Goal: Task Accomplishment & Management: Complete application form

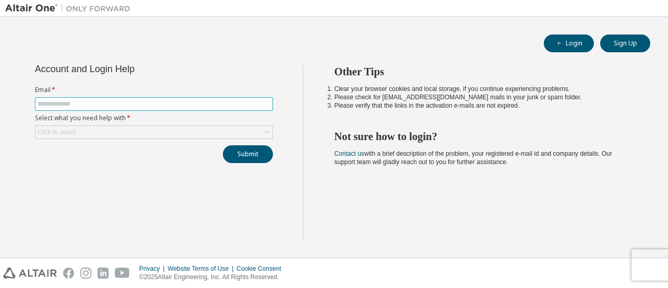
click at [211, 104] on input "text" at bounding box center [154, 104] width 233 height 8
type input "**********"
click at [153, 129] on div "Click to select" at bounding box center [153, 132] width 237 height 13
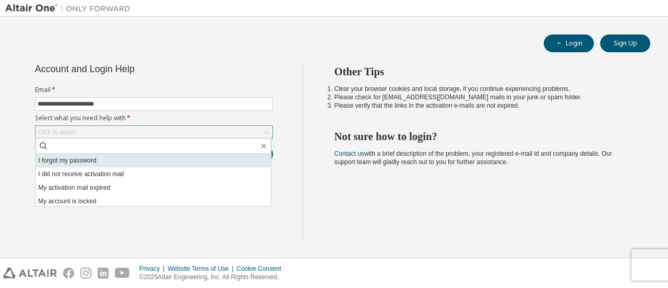
click at [115, 161] on li "I forgot my password" at bounding box center [152, 160] width 235 height 14
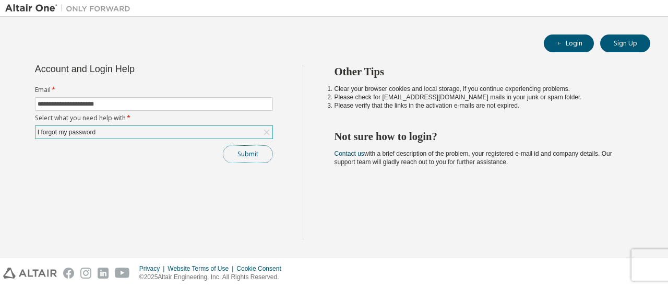
click at [235, 158] on button "Submit" at bounding box center [248, 154] width 50 height 18
click at [256, 146] on button "Submit" at bounding box center [248, 154] width 50 height 18
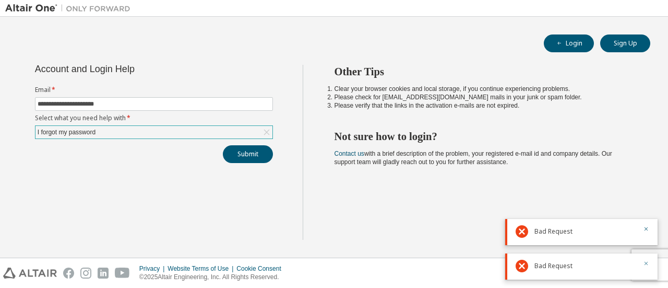
click at [644, 264] on icon "button" at bounding box center [646, 263] width 6 height 6
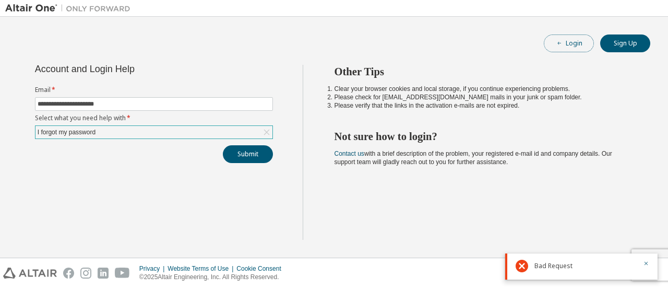
click at [571, 46] on button "Login" at bounding box center [569, 43] width 50 height 18
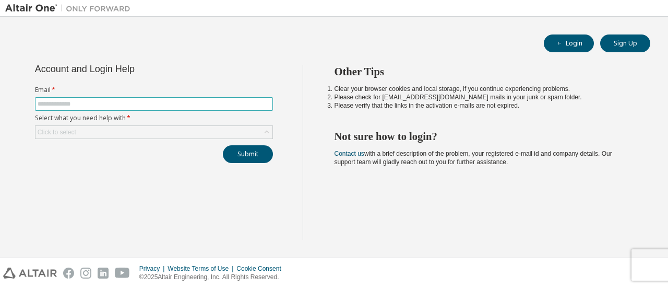
click at [140, 104] on input "text" at bounding box center [154, 104] width 233 height 8
type input "**********"
click at [150, 130] on div "Click to select" at bounding box center [153, 132] width 237 height 13
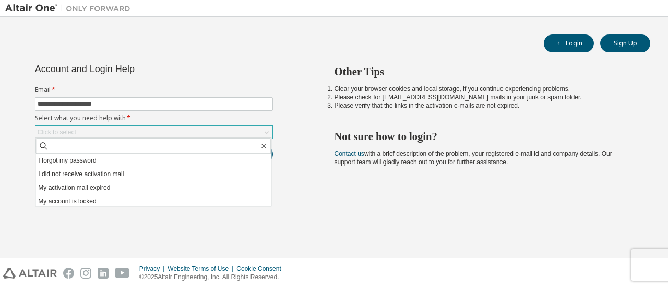
scroll to position [29, 0]
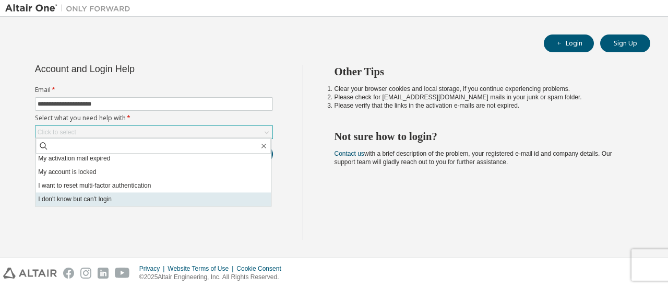
click at [231, 199] on li "I don't know but can't login" at bounding box center [152, 199] width 235 height 14
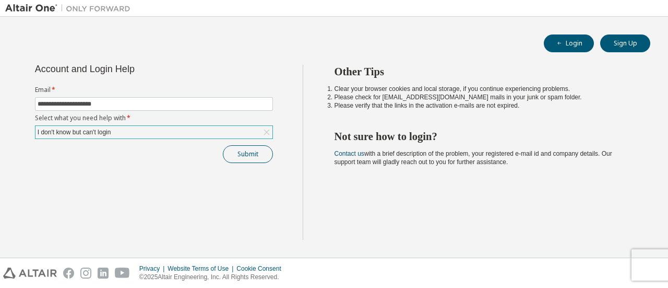
drag, startPoint x: 240, startPoint y: 143, endPoint x: 240, endPoint y: 152, distance: 8.3
click at [240, 152] on div "**********" at bounding box center [154, 114] width 250 height 98
click at [240, 152] on button "Submit" at bounding box center [248, 154] width 50 height 18
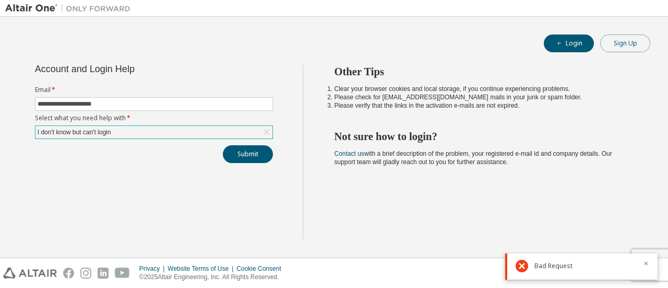
click at [615, 46] on button "Sign Up" at bounding box center [625, 43] width 50 height 18
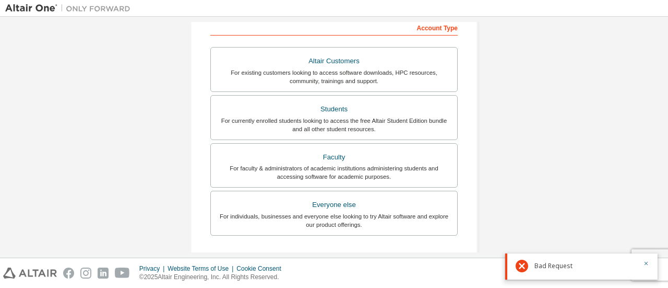
scroll to position [175, 0]
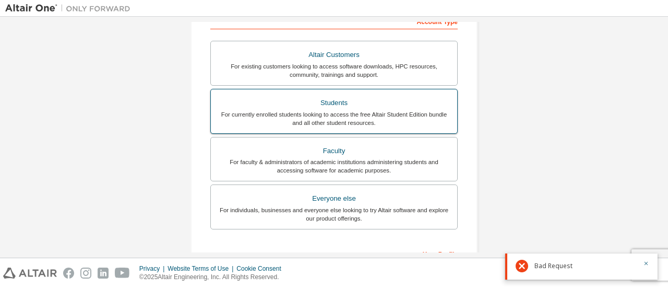
click at [324, 103] on div "Students" at bounding box center [334, 102] width 234 height 15
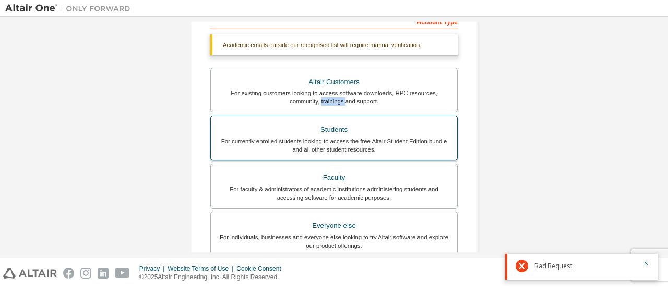
click at [324, 103] on div "For existing customers looking to access software downloads, HPC resources, com…" at bounding box center [334, 97] width 234 height 17
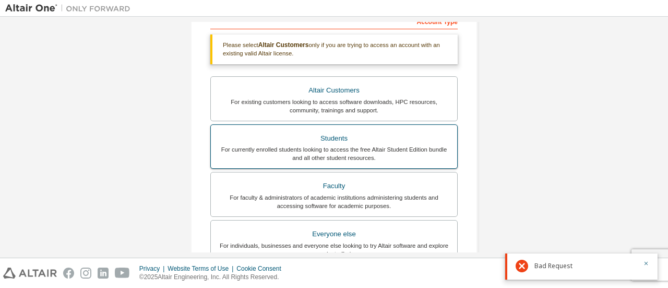
click at [356, 136] on div "Students" at bounding box center [334, 138] width 234 height 15
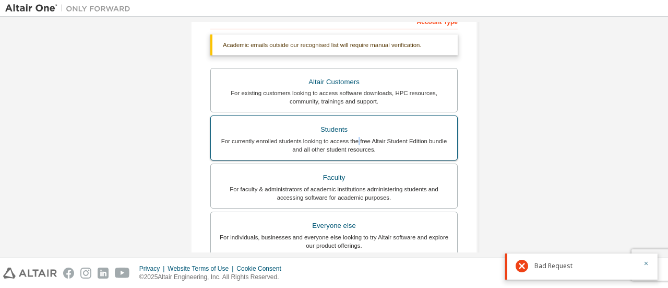
click at [356, 137] on div "For currently enrolled students looking to access the free Altair Student Editi…" at bounding box center [334, 145] width 234 height 17
click at [349, 137] on div "For currently enrolled students looking to access the free Altair Student Editi…" at bounding box center [334, 145] width 234 height 17
click at [330, 129] on div "Students" at bounding box center [334, 129] width 234 height 15
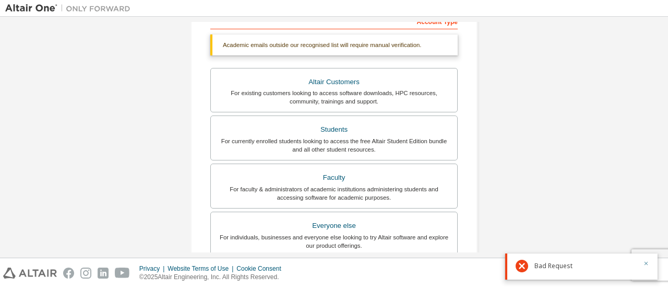
click at [646, 264] on div at bounding box center [643, 265] width 13 height 13
click at [646, 264] on icon "button" at bounding box center [646, 263] width 6 height 6
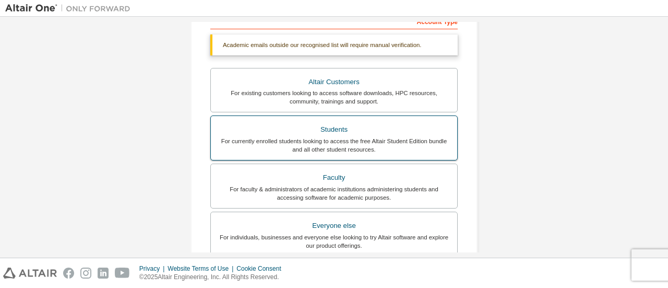
click at [410, 115] on label "Students For currently enrolled students looking to access the free Altair Stud…" at bounding box center [333, 137] width 247 height 45
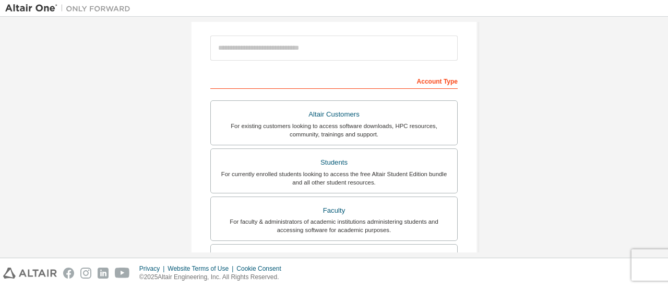
scroll to position [118, 0]
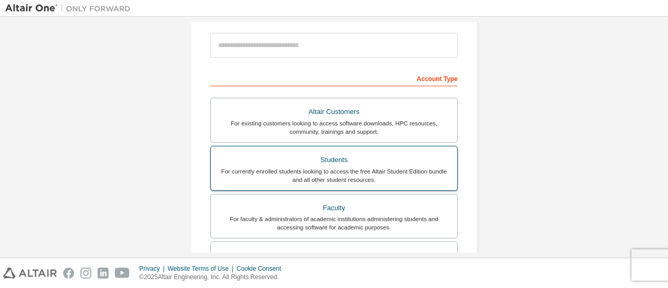
click at [309, 163] on div "Students" at bounding box center [334, 159] width 234 height 15
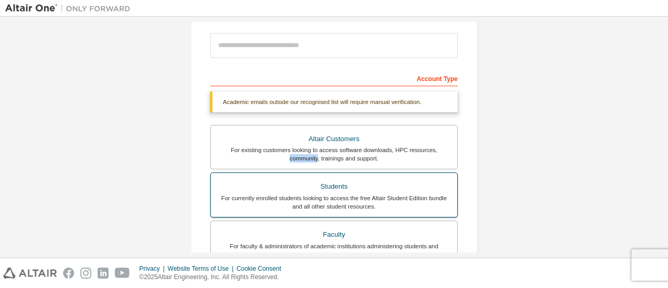
click at [309, 163] on label "Altair Customers For existing customers looking to access software downloads, H…" at bounding box center [333, 147] width 247 height 45
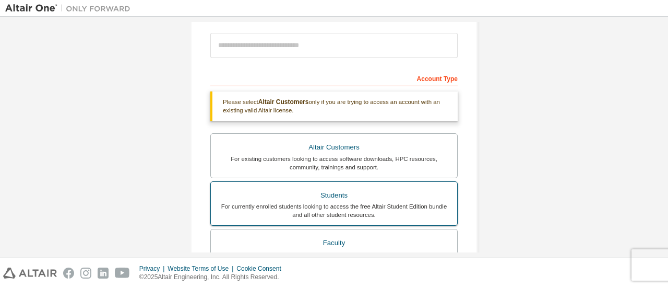
click at [307, 193] on div "Students" at bounding box center [334, 195] width 234 height 15
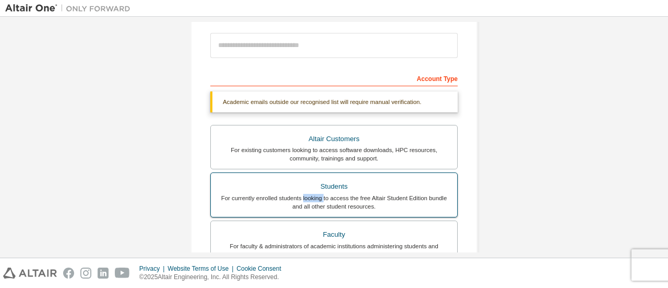
click at [307, 194] on div "For currently enrolled students looking to access the free Altair Student Editi…" at bounding box center [334, 202] width 234 height 17
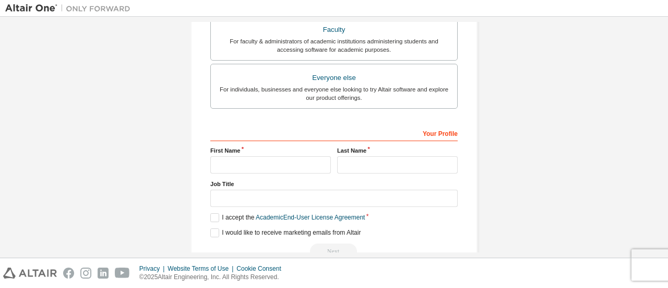
scroll to position [346, 0]
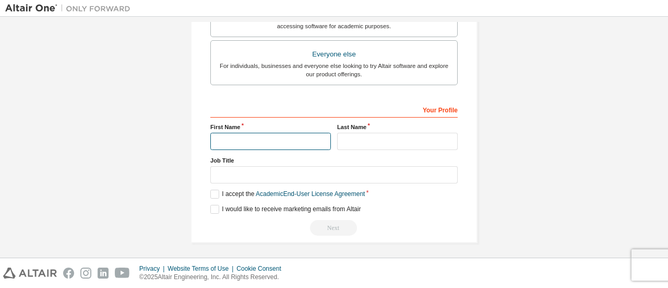
click at [289, 138] on input "text" at bounding box center [270, 141] width 121 height 17
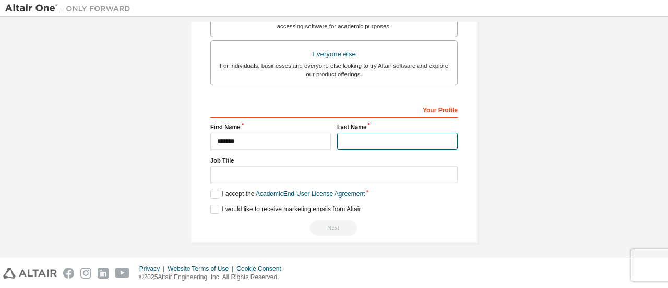
click at [374, 140] on input "text" at bounding box center [397, 141] width 121 height 17
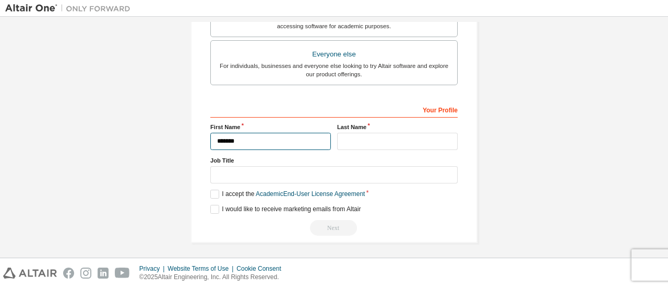
click at [274, 140] on input "*******" at bounding box center [270, 141] width 121 height 17
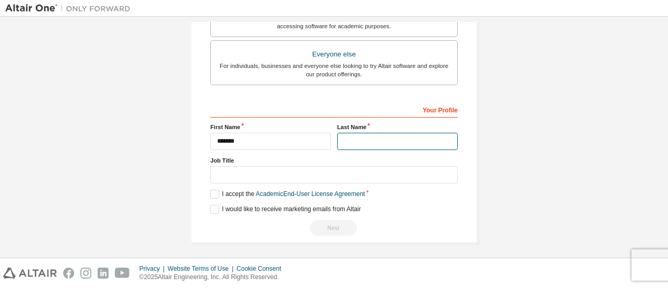
click at [360, 136] on input "text" at bounding box center [397, 141] width 121 height 17
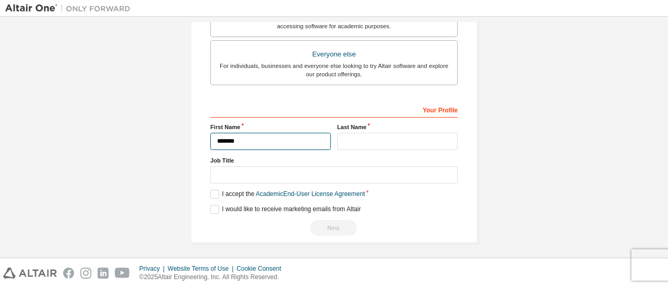
click at [290, 138] on input "*******" at bounding box center [270, 141] width 121 height 17
type input "*******"
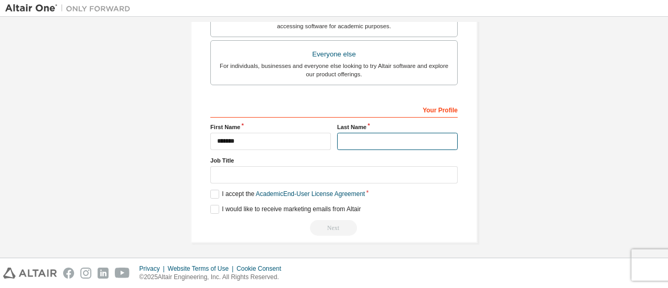
click at [351, 142] on input "text" at bounding box center [397, 141] width 121 height 17
type input "*"
type input "*****"
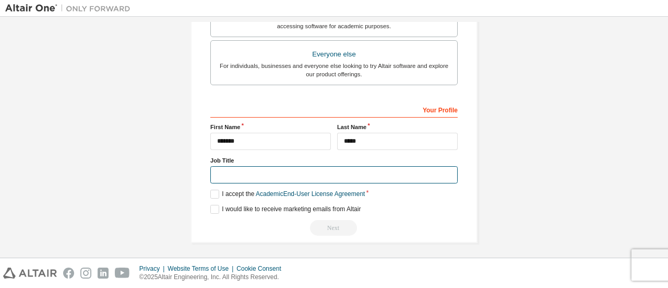
click at [280, 173] on input "text" at bounding box center [333, 174] width 247 height 17
type input "*******"
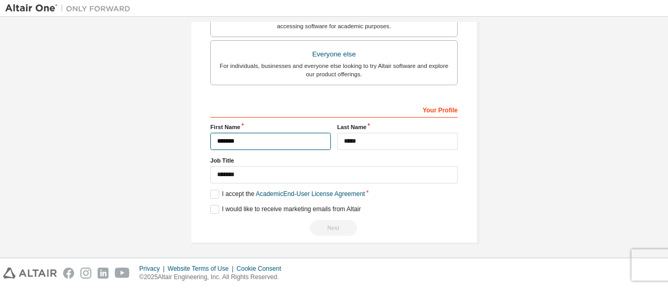
click at [270, 145] on input "*******" at bounding box center [270, 141] width 121 height 17
click at [270, 139] on input "*******" at bounding box center [270, 141] width 121 height 17
click at [243, 189] on label "I accept the Academic End-User License Agreement" at bounding box center [287, 193] width 154 height 9
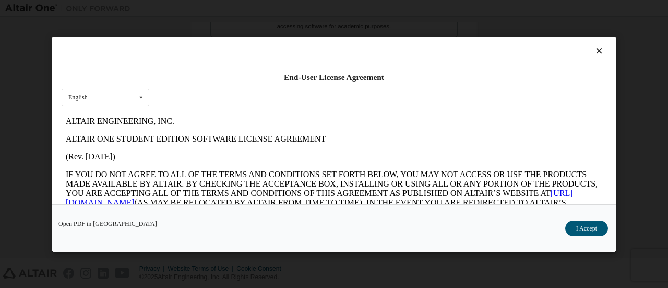
scroll to position [0, 0]
click at [577, 220] on button "I Accept" at bounding box center [586, 228] width 43 height 16
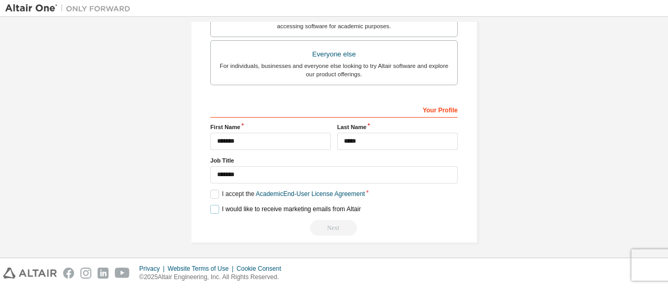
click at [261, 205] on label "I would like to receive marketing emails from Altair" at bounding box center [285, 209] width 150 height 9
click at [327, 230] on div "Next" at bounding box center [333, 228] width 247 height 16
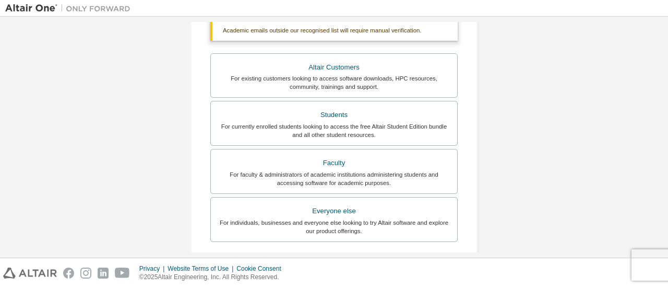
scroll to position [188, 0]
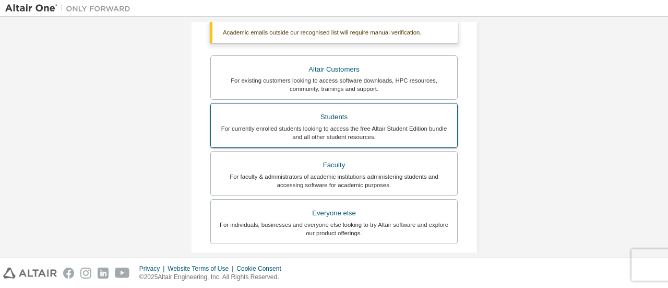
click at [398, 124] on div "For currently enrolled students looking to access the free Altair Student Editi…" at bounding box center [334, 132] width 234 height 17
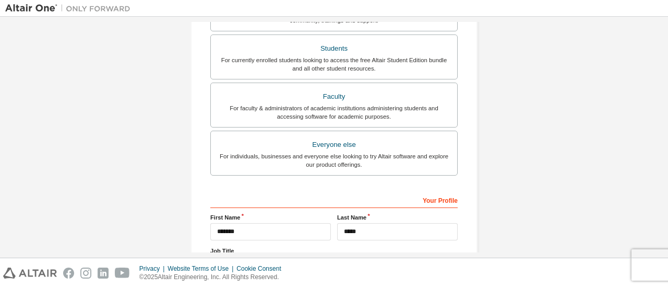
scroll to position [346, 0]
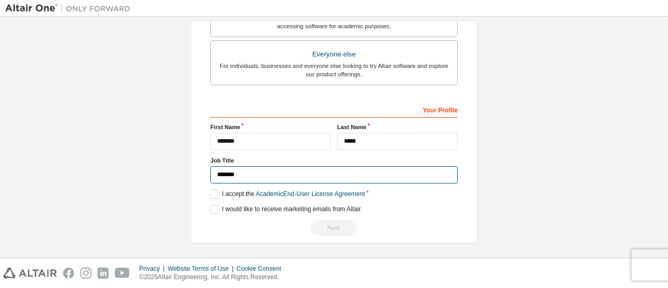
click at [307, 176] on input "*******" at bounding box center [333, 174] width 247 height 17
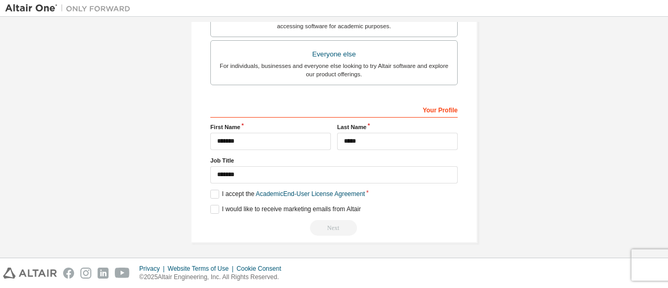
click at [325, 224] on div "Next" at bounding box center [333, 228] width 247 height 16
click at [270, 138] on input "*******" at bounding box center [270, 141] width 121 height 17
click at [382, 141] on input "*****" at bounding box center [397, 141] width 121 height 17
click at [329, 223] on div "Next" at bounding box center [333, 228] width 247 height 16
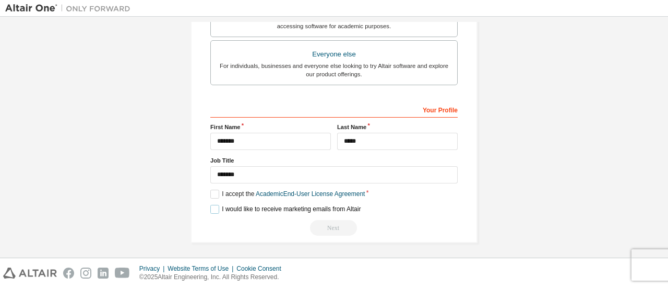
click at [290, 207] on label "I would like to receive marketing emails from Altair" at bounding box center [285, 209] width 150 height 9
click at [327, 228] on div "Next" at bounding box center [333, 228] width 247 height 16
click at [653, 264] on div "Privacy Website Terms of Use Cookie Consent © 2025 Altair Engineering, Inc. All…" at bounding box center [334, 273] width 668 height 30
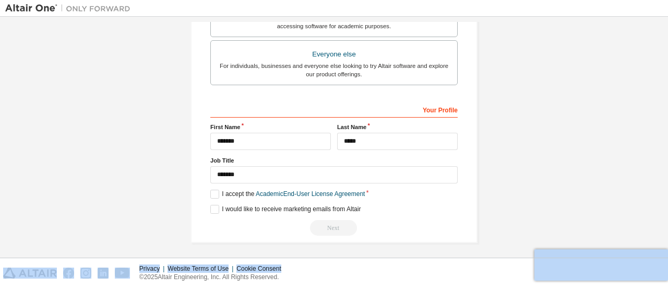
drag, startPoint x: 653, startPoint y: 265, endPoint x: 644, endPoint y: 218, distance: 48.3
click at [644, 218] on div "Create an Altair One Account For Free Trials, Licenses, Downloads, Learning & D…" at bounding box center [334, 144] width 668 height 288
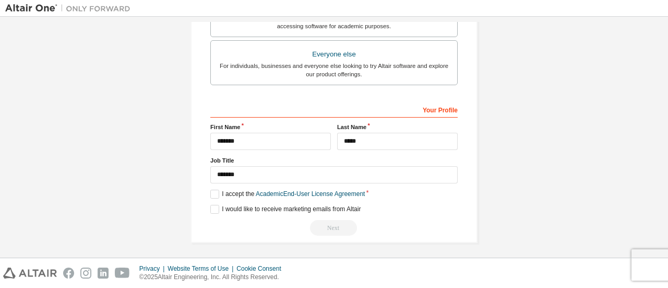
click at [645, 271] on div "Privacy Website Terms of Use Cookie Consent © 2025 Altair Engineering, Inc. All…" at bounding box center [334, 273] width 668 height 30
drag, startPoint x: 391, startPoint y: 184, endPoint x: 393, endPoint y: 178, distance: 6.1
click at [393, 178] on div "**********" at bounding box center [333, 168] width 247 height 135
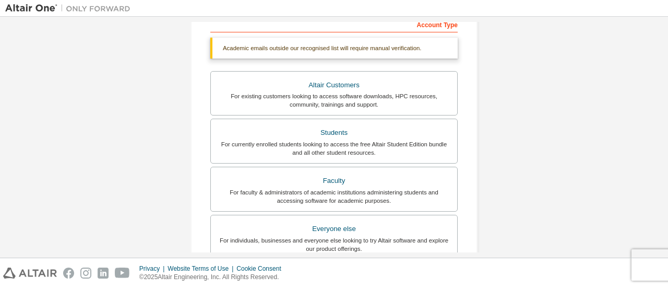
scroll to position [154, 0]
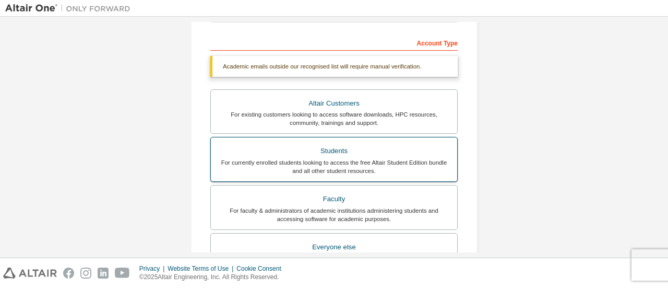
click at [380, 151] on div "Students" at bounding box center [334, 150] width 234 height 15
click at [324, 156] on div "Students" at bounding box center [334, 150] width 234 height 15
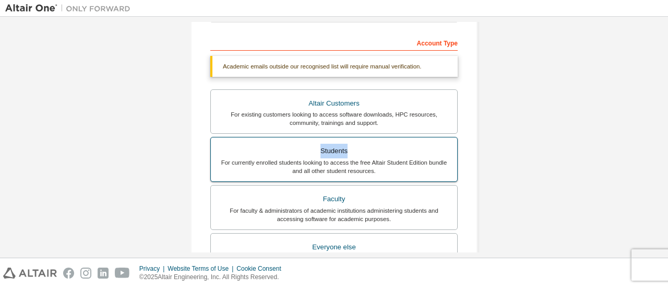
click at [324, 156] on div "Students" at bounding box center [334, 150] width 234 height 15
click at [336, 170] on div "For currently enrolled students looking to access the free Altair Student Editi…" at bounding box center [334, 166] width 234 height 17
click at [414, 168] on div "For currently enrolled students looking to access the free Altair Student Editi…" at bounding box center [334, 166] width 234 height 17
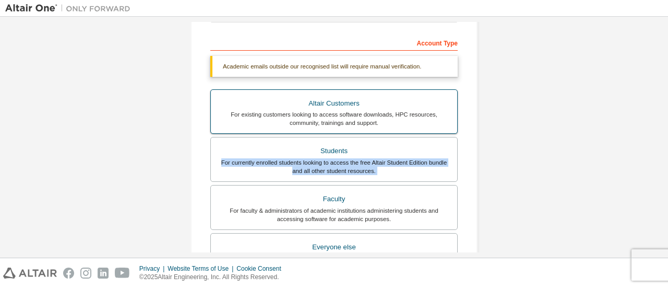
drag, startPoint x: 414, startPoint y: 168, endPoint x: 391, endPoint y: 91, distance: 80.2
click at [411, 135] on div "Altair Customers For existing customers looking to access software downloads, H…" at bounding box center [333, 185] width 247 height 192
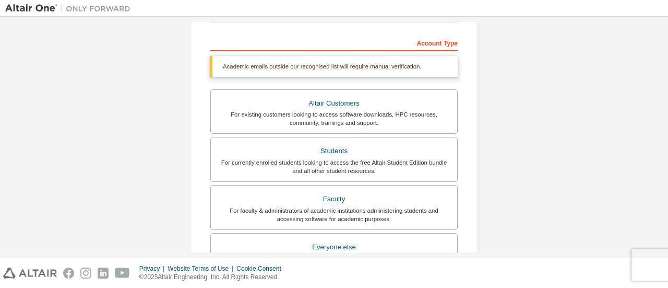
click at [388, 65] on div "Academic emails outside our recognised list will require manual verification." at bounding box center [333, 66] width 247 height 21
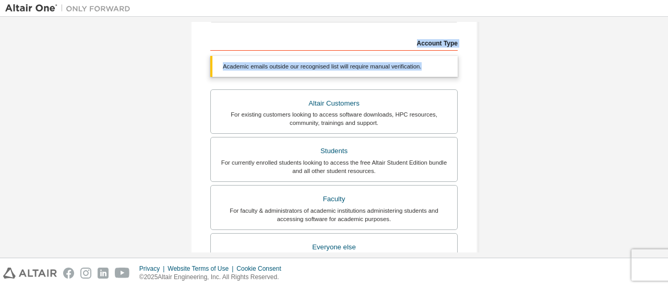
drag, startPoint x: 427, startPoint y: 70, endPoint x: 519, endPoint y: 114, distance: 102.0
click at [497, 100] on div "Create an Altair One Account For Free Trials, Licenses, Downloads, Learning & D…" at bounding box center [333, 158] width 657 height 580
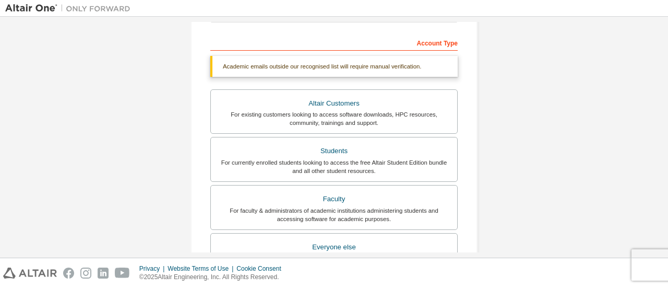
drag, startPoint x: 664, startPoint y: 139, endPoint x: 664, endPoint y: 145, distance: 5.2
click at [664, 143] on div "Create an Altair One Account For Free Trials, Licenses, Downloads, Learning & D…" at bounding box center [334, 137] width 668 height 241
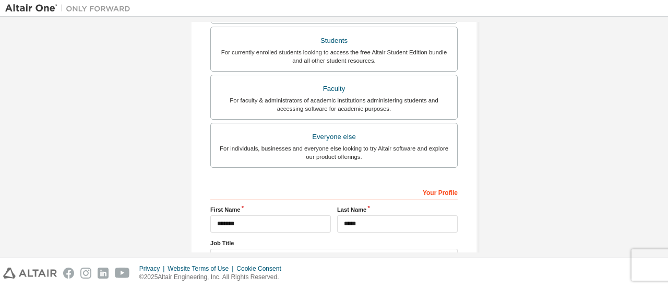
scroll to position [346, 0]
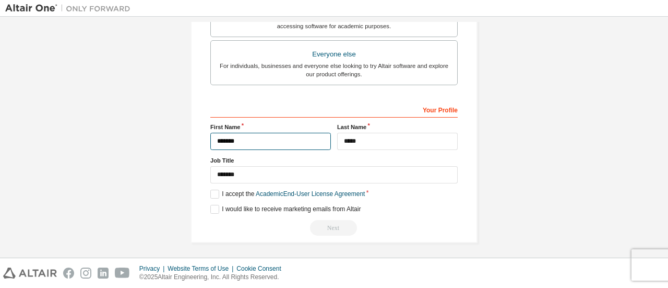
click at [291, 139] on input "*******" at bounding box center [270, 141] width 121 height 17
type input "********"
click at [380, 156] on label "Job Title" at bounding box center [333, 160] width 247 height 8
click at [334, 212] on div "**********" at bounding box center [333, 168] width 247 height 135
click at [333, 209] on label "I would like to receive marketing emails from Altair" at bounding box center [285, 209] width 150 height 9
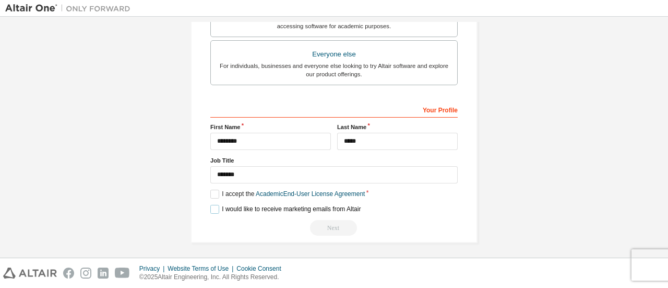
click at [333, 209] on label "I would like to receive marketing emails from Altair" at bounding box center [285, 209] width 150 height 9
click at [333, 225] on div "Next" at bounding box center [333, 228] width 247 height 16
